Goal: Task Accomplishment & Management: Complete application form

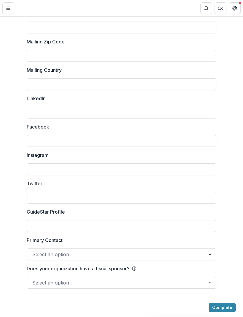
scroll to position [733, 0]
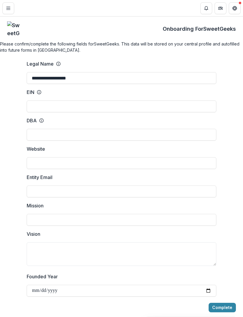
scroll to position [0, 0]
click at [151, 84] on input "**********" at bounding box center [121, 78] width 189 height 12
click at [139, 84] on input "**********" at bounding box center [121, 78] width 189 height 12
type input "*"
click at [165, 84] on input "Legal Name" at bounding box center [121, 78] width 189 height 12
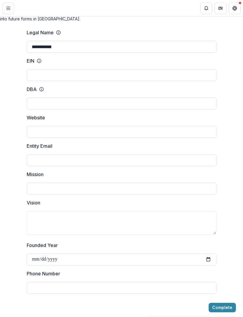
scroll to position [32, 0]
type input "**********"
click at [39, 61] on line at bounding box center [39, 60] width 0 height 1
click at [39, 71] on input "EIN" at bounding box center [121, 75] width 189 height 12
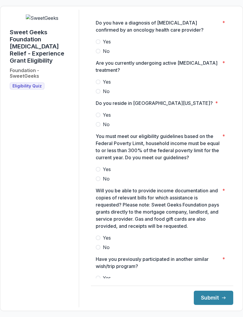
click at [110, 40] on span "Yes" at bounding box center [107, 41] width 8 height 7
click at [123, 66] on p "Are you currently undergoing active cancer treatment?" at bounding box center [158, 66] width 124 height 14
click at [118, 78] on label "Yes" at bounding box center [162, 81] width 133 height 7
click at [104, 112] on span "Yes" at bounding box center [107, 115] width 8 height 7
click at [101, 166] on label "Yes" at bounding box center [162, 169] width 133 height 7
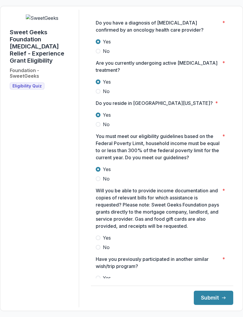
click at [100, 235] on label "Yes" at bounding box center [162, 238] width 133 height 7
click at [100, 284] on label "No" at bounding box center [162, 287] width 133 height 7
click at [220, 305] on button "Submit" at bounding box center [212, 298] width 39 height 14
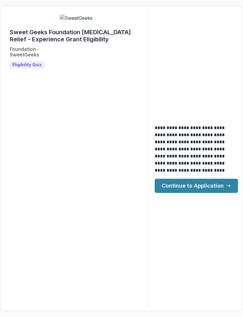
click at [214, 193] on link "Continue to Application" at bounding box center [195, 186] width 83 height 14
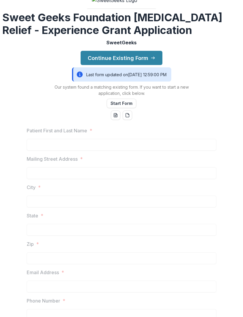
scroll to position [31, 0]
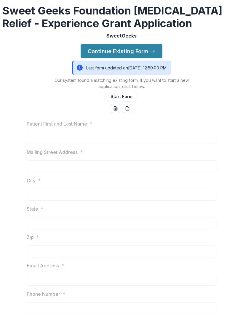
click at [145, 80] on div "Logout Sweet Geeks Foundation Cancer Relief - Experience Grant Application Swee…" at bounding box center [121, 158] width 243 height 317
click at [140, 58] on button "Continue Existing Form" at bounding box center [121, 51] width 82 height 14
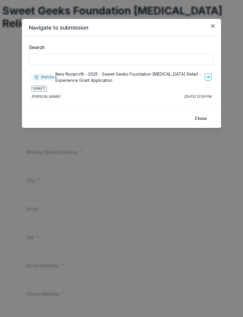
click at [206, 31] on header "Navigate to submission" at bounding box center [121, 28] width 199 height 18
click at [208, 29] on button "Close" at bounding box center [212, 25] width 9 height 9
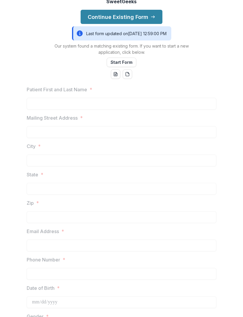
scroll to position [60, 0]
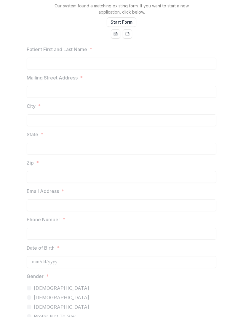
scroll to position [114, 0]
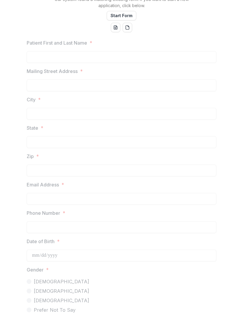
scroll to position [113, 0]
click at [124, 79] on div at bounding box center [121, 77] width 189 height 2
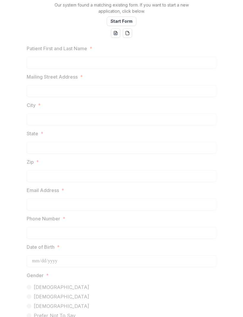
scroll to position [107, 0]
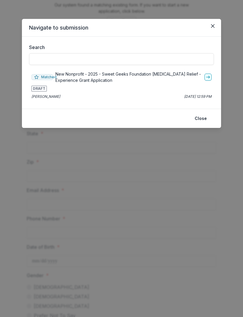
click at [72, 77] on p "New Nonprofit - 2025 - Sweet Geeks Foundation Cancer Relief - Experience Grant …" at bounding box center [128, 77] width 146 height 12
click at [209, 79] on icon "go-to" at bounding box center [207, 77] width 5 height 5
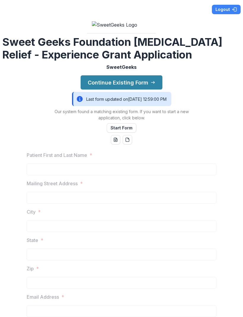
click at [46, 112] on div "Logout Sweet Geeks Foundation Cancer Relief - Experience Grant Application Swee…" at bounding box center [121, 158] width 243 height 317
click at [41, 112] on div "Logout Sweet Geeks Foundation Cancer Relief - Experience Grant Application Swee…" at bounding box center [121, 158] width 243 height 317
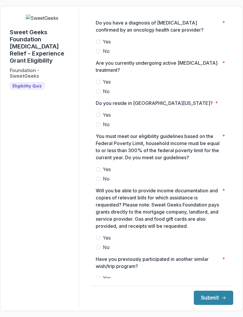
click at [217, 305] on button "Submit" at bounding box center [212, 298] width 39 height 14
click at [100, 40] on span at bounding box center [98, 41] width 5 height 5
click at [99, 78] on label "Yes" at bounding box center [162, 81] width 133 height 7
click at [102, 112] on label "Yes" at bounding box center [162, 115] width 133 height 7
click at [103, 166] on span "Yes" at bounding box center [107, 169] width 8 height 7
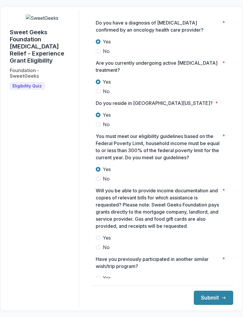
click at [98, 232] on div at bounding box center [162, 233] width 133 height 2
click at [102, 275] on label "Yes" at bounding box center [162, 278] width 133 height 7
click at [104, 235] on span "Yes" at bounding box center [107, 238] width 8 height 7
click at [96, 284] on label "No" at bounding box center [162, 287] width 133 height 7
click at [220, 305] on button "Submit" at bounding box center [212, 298] width 39 height 14
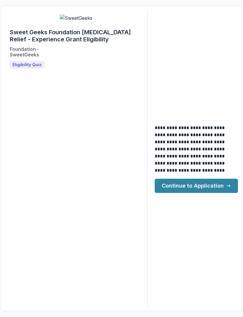
click at [223, 193] on link "Continue to Application" at bounding box center [195, 186] width 83 height 14
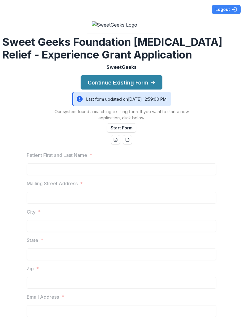
click at [124, 133] on button "Start Form" at bounding box center [121, 127] width 30 height 9
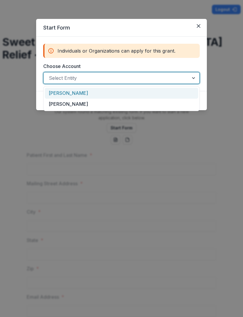
click at [81, 90] on div "[PERSON_NAME]" at bounding box center [121, 93] width 153 height 11
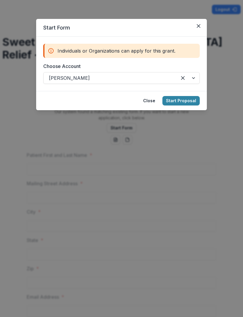
click at [182, 95] on footer "Close Start Proposal" at bounding box center [121, 100] width 170 height 19
click at [179, 100] on button "Start Proposal" at bounding box center [180, 100] width 37 height 9
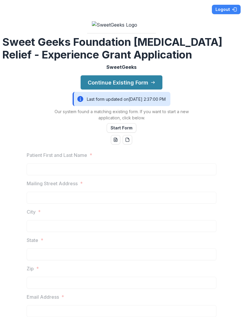
click at [116, 140] on line "word-download" at bounding box center [115, 140] width 2 height 0
click at [147, 90] on button "Continue Existing Form" at bounding box center [121, 82] width 82 height 14
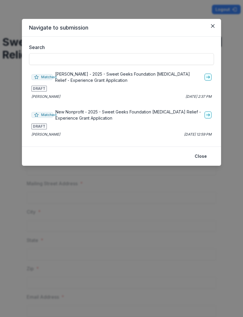
click at [203, 157] on button "Close" at bounding box center [200, 156] width 19 height 9
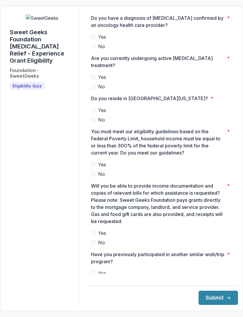
click at [101, 41] on label "Yes" at bounding box center [162, 36] width 142 height 7
click at [99, 71] on div at bounding box center [162, 72] width 142 height 2
click at [101, 74] on label "Yes" at bounding box center [162, 77] width 142 height 7
click at [101, 107] on label "Yes" at bounding box center [162, 110] width 142 height 7
click at [96, 162] on span at bounding box center [93, 164] width 5 height 5
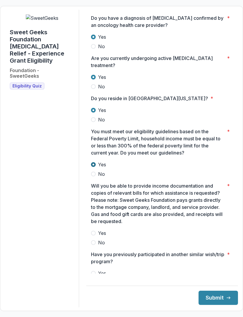
click at [101, 230] on label "Yes" at bounding box center [162, 233] width 142 height 7
click at [96, 272] on span at bounding box center [93, 273] width 5 height 5
click at [226, 305] on button "Submit" at bounding box center [217, 298] width 39 height 14
click at [101, 41] on label "Yes" at bounding box center [162, 36] width 142 height 7
click at [100, 74] on label "Yes" at bounding box center [162, 77] width 142 height 7
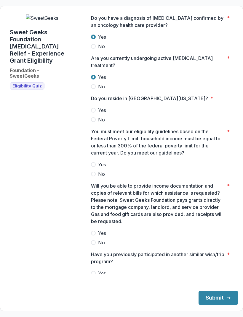
click at [96, 108] on span at bounding box center [93, 110] width 5 height 5
click at [96, 154] on p "You must meet our eligibility guidelines based on the Federal Poverty Limit, ho…" at bounding box center [157, 142] width 133 height 28
click at [99, 161] on label "Yes" at bounding box center [162, 164] width 142 height 7
click at [101, 230] on label "Yes" at bounding box center [162, 233] width 142 height 7
click at [101, 283] on label "No" at bounding box center [162, 282] width 142 height 7
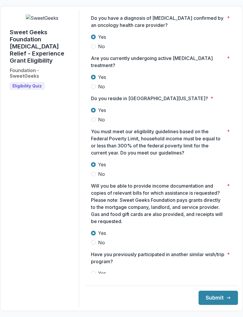
click at [216, 305] on button "Submit" at bounding box center [217, 298] width 39 height 14
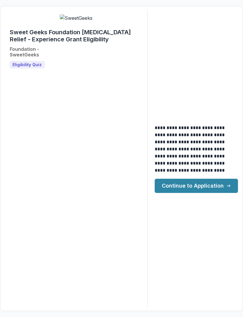
click at [203, 193] on link "Continue to Application" at bounding box center [195, 186] width 83 height 14
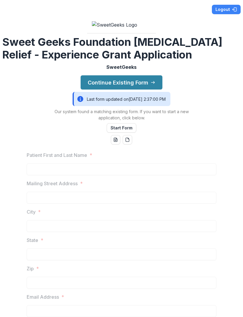
click at [127, 133] on button "Start Form" at bounding box center [121, 127] width 30 height 9
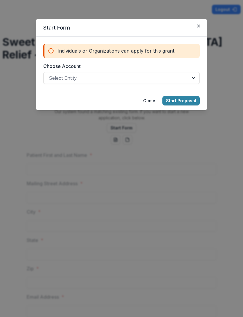
click at [173, 44] on div "Individuals or Organizations can apply for this grant." at bounding box center [121, 51] width 156 height 14
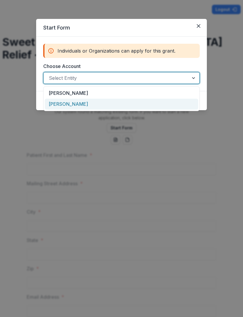
click at [70, 107] on div "[PERSON_NAME]" at bounding box center [121, 104] width 153 height 11
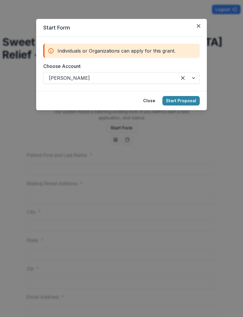
click at [182, 101] on button "Start Proposal" at bounding box center [180, 100] width 37 height 9
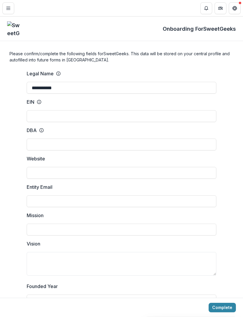
scroll to position [-1, 0]
click at [232, 6] on button "Get Help" at bounding box center [234, 8] width 12 height 12
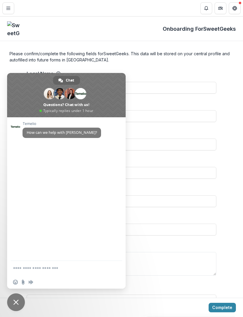
click at [233, 8] on icon "Get Help" at bounding box center [232, 7] width 1 height 1
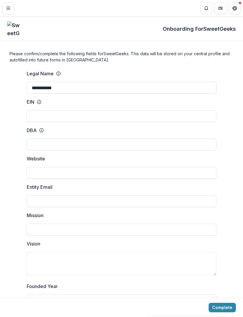
click at [217, 8] on button "Partners" at bounding box center [220, 8] width 12 height 12
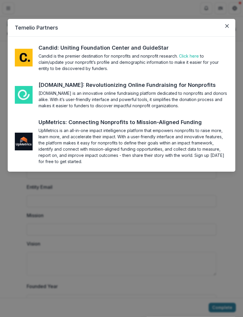
click at [225, 25] on icon "Close" at bounding box center [227, 26] width 4 height 4
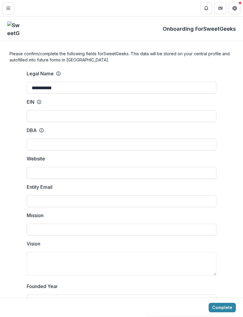
click at [203, 8] on button "Notifications" at bounding box center [206, 8] width 12 height 12
click at [170, 117] on input "EIN" at bounding box center [121, 116] width 189 height 12
click at [9, 12] on button "Toggle Menu" at bounding box center [8, 8] width 12 height 12
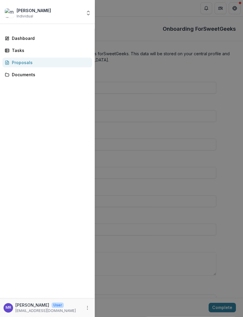
click at [29, 35] on link "Dashboard" at bounding box center [47, 38] width 90 height 10
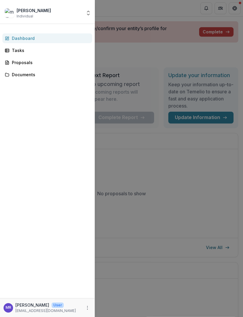
click at [90, 16] on button "Open entity switcher" at bounding box center [88, 13] width 8 height 12
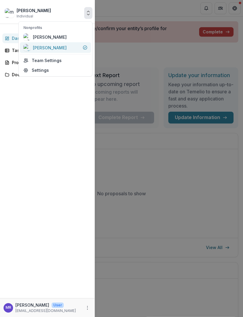
click at [54, 52] on link "[PERSON_NAME]" at bounding box center [55, 47] width 71 height 11
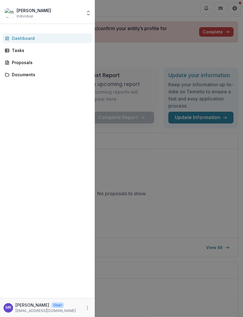
click at [88, 12] on icon "Open entity switcher" at bounding box center [88, 13] width 6 height 6
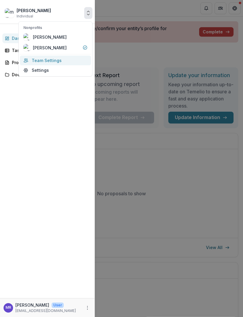
click at [60, 58] on link "Team Settings" at bounding box center [55, 61] width 71 height 10
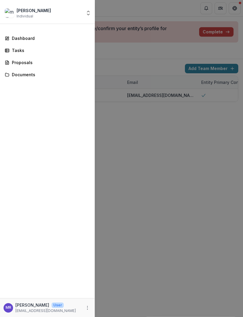
click at [86, 8] on button "Open entity switcher" at bounding box center [88, 13] width 8 height 12
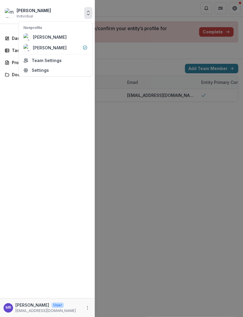
click at [88, 9] on button "Open entity switcher" at bounding box center [88, 13] width 8 height 12
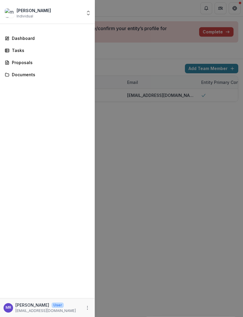
click at [159, 239] on div "millie rith Individual Nonprofits milan rith-williams millie rith Team Settings…" at bounding box center [121, 158] width 243 height 317
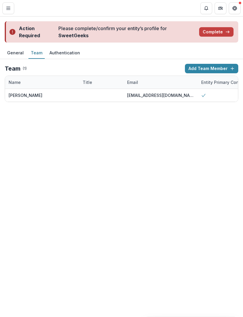
click at [162, 197] on div "Action Required Please complete/confirm your entity’s profile for SweetGeeks Co…" at bounding box center [121, 167] width 243 height 301
click at [55, 51] on div "Authentication" at bounding box center [64, 53] width 35 height 9
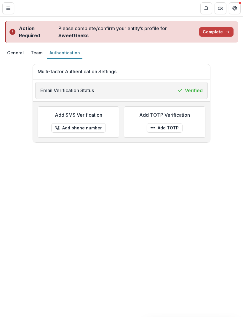
click at [16, 54] on div "General" at bounding box center [15, 53] width 21 height 9
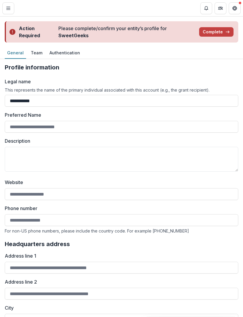
click at [239, 9] on button "Get Help" at bounding box center [234, 8] width 12 height 12
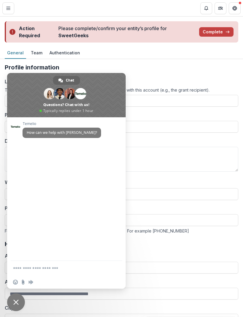
click at [145, 54] on div "General Team Authentication" at bounding box center [121, 53] width 243 height 12
click at [19, 301] on span "Close chat" at bounding box center [16, 303] width 18 height 18
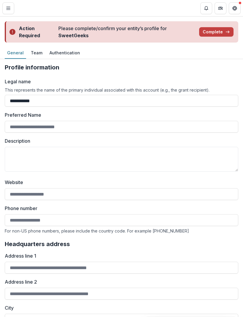
click at [39, 54] on div "Team" at bounding box center [36, 53] width 16 height 9
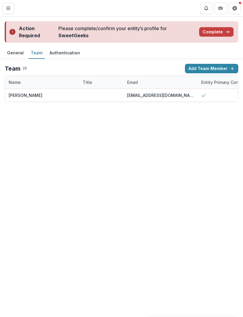
click at [59, 53] on div "Authentication" at bounding box center [64, 53] width 35 height 9
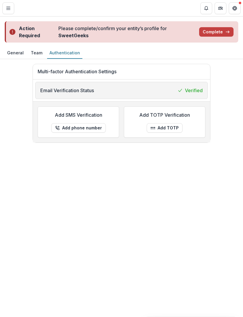
click at [10, 50] on div "General" at bounding box center [15, 53] width 21 height 9
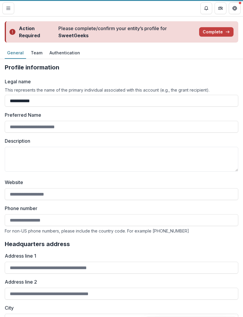
click at [11, 7] on button "Toggle Menu" at bounding box center [8, 8] width 12 height 12
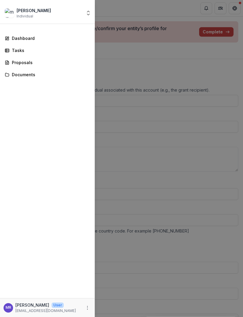
click at [39, 39] on div "Dashboard" at bounding box center [49, 38] width 75 height 6
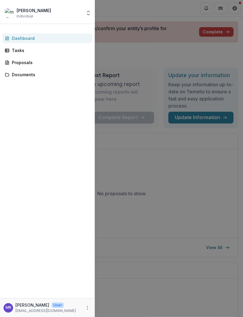
click at [30, 72] on div "Documents" at bounding box center [49, 75] width 75 height 6
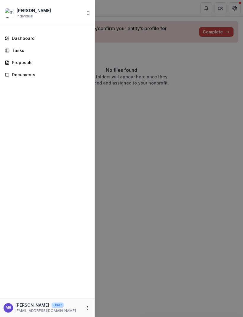
click at [26, 61] on div "Proposals" at bounding box center [49, 62] width 75 height 6
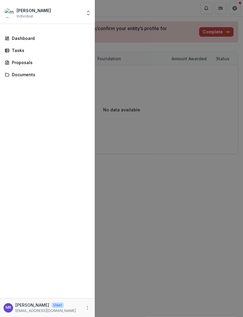
click at [27, 49] on div "Tasks" at bounding box center [49, 50] width 75 height 6
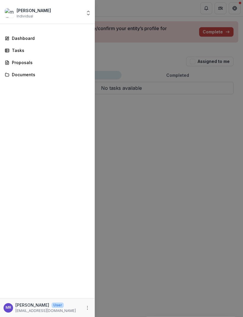
click at [149, 139] on div "millie rith Individual Nonprofits milan rith-williams millie rith Team Settings…" at bounding box center [121, 158] width 243 height 317
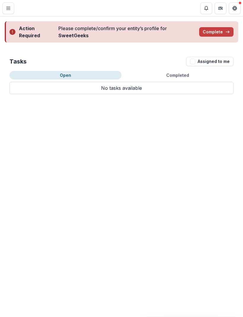
click at [218, 28] on button "Complete" at bounding box center [216, 31] width 34 height 9
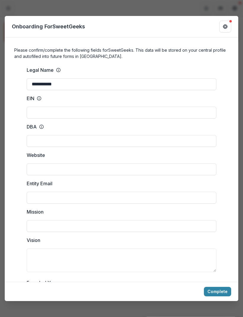
click at [225, 25] on icon "Get Help" at bounding box center [224, 25] width 1 height 1
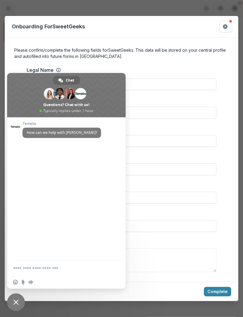
click at [14, 302] on span "Close chat" at bounding box center [15, 302] width 5 height 5
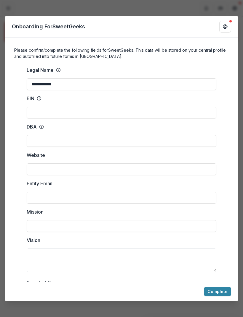
click at [49, 27] on div "Onboarding For SweetGeeks" at bounding box center [121, 27] width 233 height 22
click at [224, 297] on button "Complete" at bounding box center [216, 291] width 27 height 9
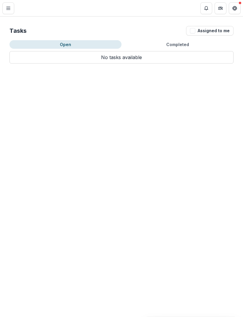
click at [178, 34] on div "Tasks Assigned to me" at bounding box center [121, 30] width 224 height 9
click at [172, 44] on button "Completed" at bounding box center [177, 44] width 112 height 9
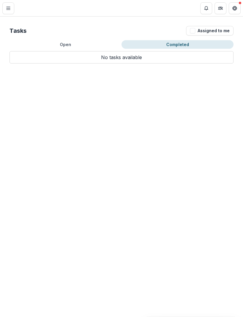
click at [8, 6] on icon "Toggle Menu" at bounding box center [8, 8] width 5 height 5
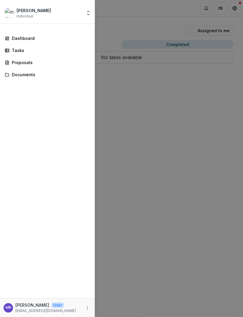
click at [39, 40] on div "Dashboard" at bounding box center [49, 38] width 75 height 6
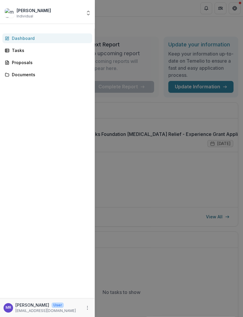
click at [175, 179] on div "millie rith Individual Nonprofits milan rith-williams millie rith Team Settings…" at bounding box center [121, 158] width 243 height 317
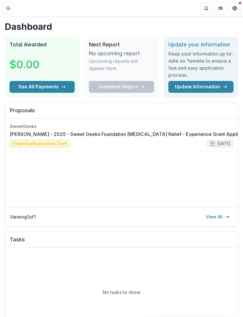
click at [173, 135] on link "[PERSON_NAME] - 2025 - Sweet Geeks Foundation [MEDICAL_DATA] Relief - Experienc…" at bounding box center [130, 134] width 241 height 7
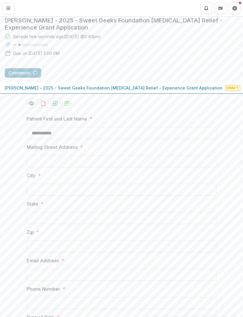
scroll to position [34, 0]
click at [90, 167] on input "Mailing Street Address *" at bounding box center [121, 161] width 189 height 12
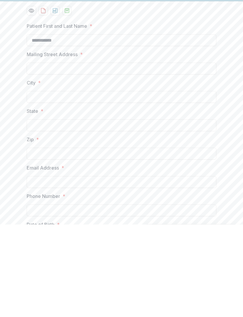
click at [92, 127] on input "**********" at bounding box center [121, 133] width 189 height 12
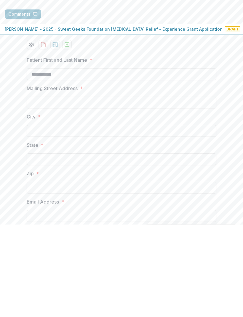
scroll to position [0, 0]
type input "*"
type input "**********"
click at [173, 189] on input "Mailing Street Address *" at bounding box center [121, 195] width 189 height 12
type input "**********"
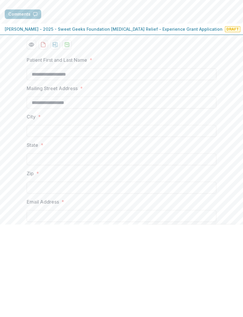
click at [112, 218] on input "City *" at bounding box center [121, 224] width 189 height 12
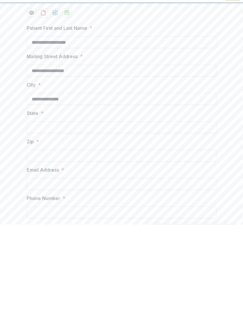
scroll to position [32, 0]
type input "**********"
click at [101, 214] on input "State *" at bounding box center [121, 220] width 189 height 12
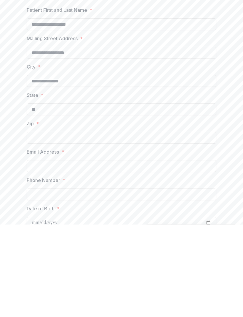
scroll to position [53, 0]
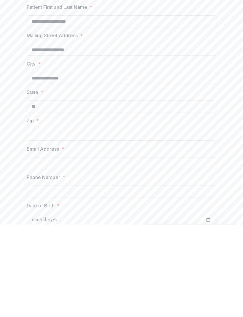
type input "**"
click at [135, 222] on input "Zip *" at bounding box center [121, 228] width 189 height 12
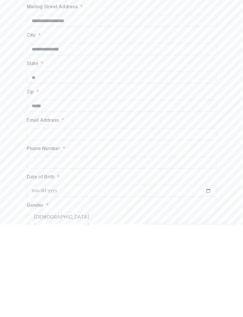
scroll to position [82, 0]
type input "*****"
click at [103, 221] on input "Email Address *" at bounding box center [121, 227] width 189 height 12
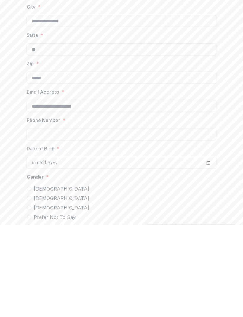
scroll to position [110, 0]
type input "**********"
click at [183, 222] on input "Phone Number *" at bounding box center [121, 228] width 189 height 12
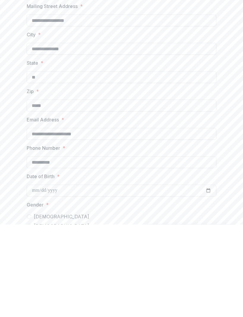
scroll to position [83, 0]
type input "**********"
click at [155, 220] on input "**********" at bounding box center [121, 226] width 189 height 12
type input "*"
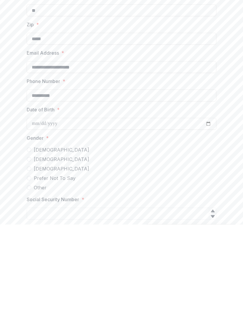
scroll to position [149, 0]
type input "**********"
click at [76, 210] on input "Date of Birth *" at bounding box center [121, 216] width 189 height 12
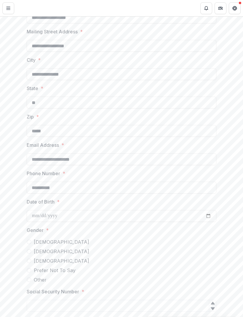
type input "**********"
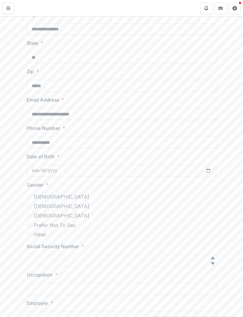
scroll to position [193, 0]
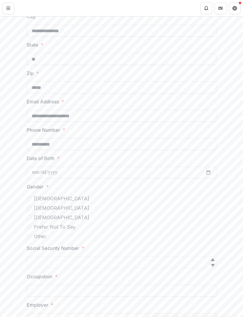
click at [45, 212] on span "[DEMOGRAPHIC_DATA]" at bounding box center [61, 208] width 55 height 7
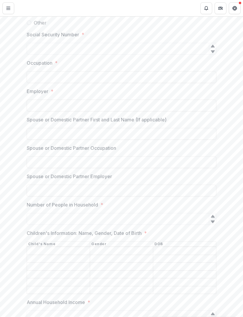
scroll to position [410, 0]
